Goal: Information Seeking & Learning: Learn about a topic

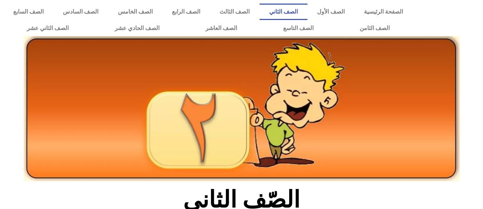
scroll to position [183, 0]
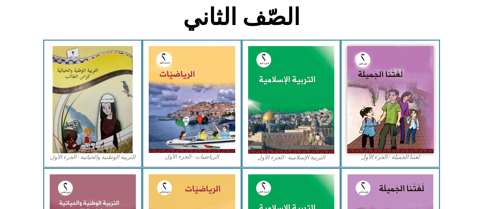
click at [84, 81] on img at bounding box center [93, 99] width 80 height 107
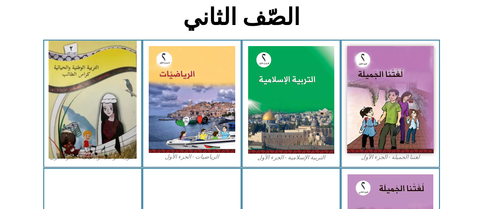
scroll to position [183, 0]
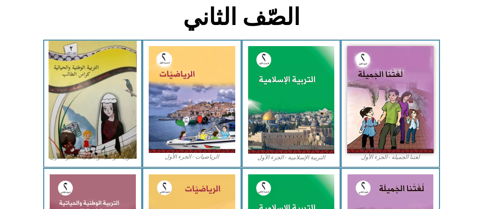
click at [99, 116] on img at bounding box center [93, 100] width 88 height 118
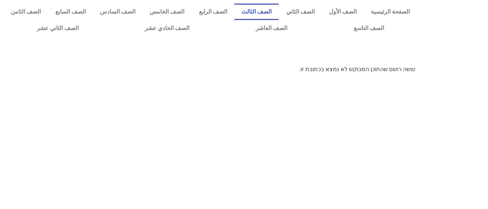
click at [268, 16] on link "الصف الثالث" at bounding box center [256, 12] width 44 height 16
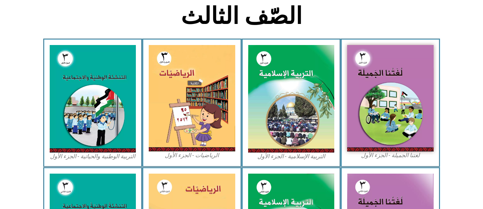
scroll to position [365, 0]
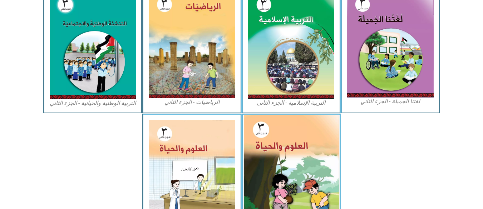
click at [261, 162] on img at bounding box center [290, 174] width 95 height 118
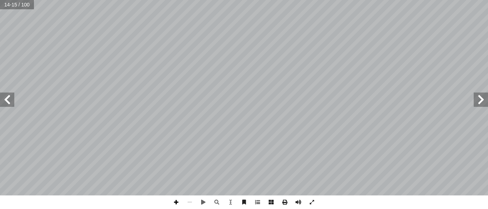
click at [175, 202] on span at bounding box center [176, 202] width 14 height 14
